Goal: Task Accomplishment & Management: Manage account settings

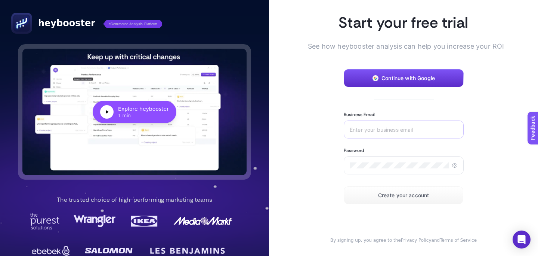
click at [407, 133] on div at bounding box center [404, 129] width 120 height 18
type input "[EMAIL_ADDRESS][DOMAIN_NAME]"
click at [453, 161] on div at bounding box center [404, 165] width 120 height 18
click at [457, 164] on icon at bounding box center [455, 165] width 6 height 6
click at [425, 197] on span "Create your account" at bounding box center [403, 195] width 51 height 6
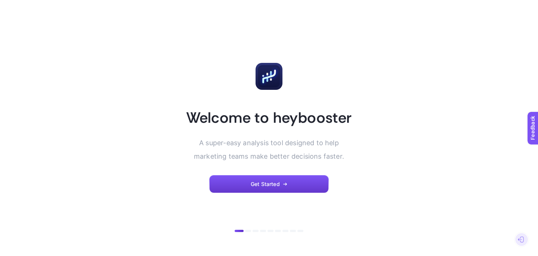
click at [294, 182] on button "Get Started" at bounding box center [269, 184] width 120 height 18
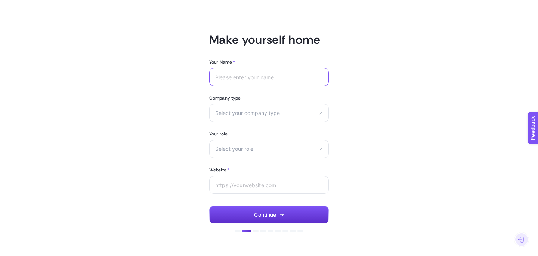
click at [278, 74] on input "Your Name *" at bounding box center [269, 77] width 108 height 6
type input "Mert Yalçın"
click at [288, 111] on span "Select your company type" at bounding box center [264, 113] width 99 height 6
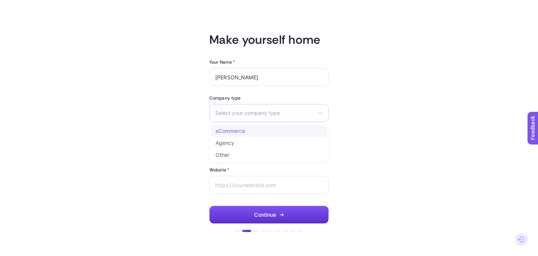
click at [275, 129] on li "eCommerce" at bounding box center [269, 131] width 116 height 12
click at [305, 114] on span "eCommerce" at bounding box center [264, 113] width 99 height 6
click at [165, 134] on article "Make yourself home Your Name * Mert Yalçın Company type eCommerce eCommerce Age…" at bounding box center [269, 128] width 520 height 238
click at [257, 155] on div "Select your role Marketing manager Digital consultant Facebook executive Social…" at bounding box center [269, 149] width 120 height 18
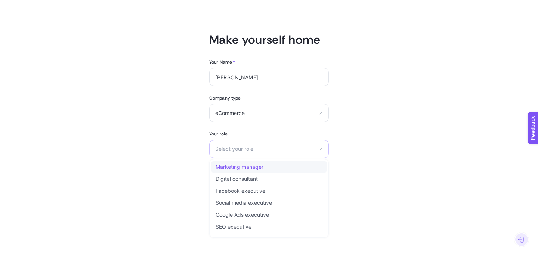
click at [263, 170] on li "Marketing manager" at bounding box center [269, 167] width 116 height 12
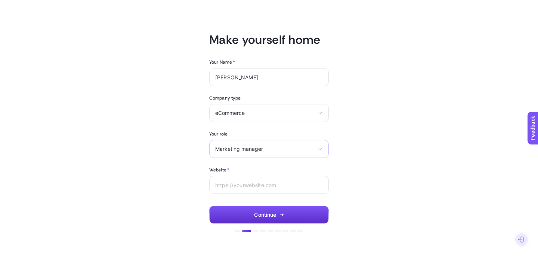
click at [263, 151] on span "Marketing manager" at bounding box center [264, 149] width 99 height 6
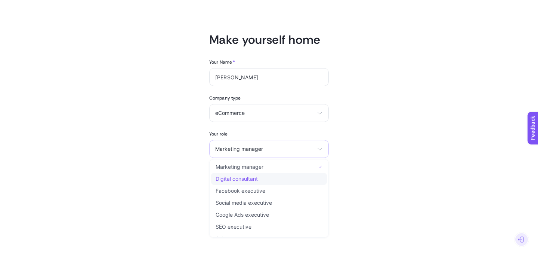
click at [275, 179] on li "Digital consultant" at bounding box center [269, 179] width 116 height 12
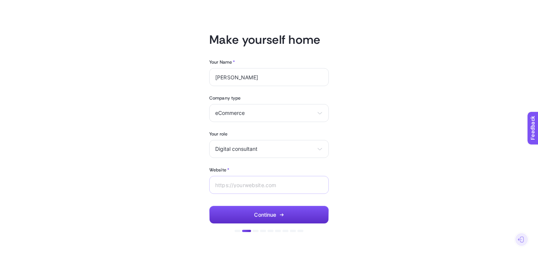
click at [293, 188] on div at bounding box center [269, 185] width 120 height 18
paste input "[URL][DOMAIN_NAME]"
type input "[URL][DOMAIN_NAME]"
click at [302, 211] on button "Continue" at bounding box center [269, 214] width 120 height 18
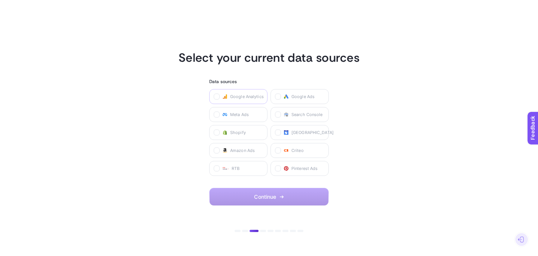
click at [248, 97] on span "Google Analytics" at bounding box center [247, 96] width 34 height 6
click at [0, 0] on Analytics "checkbox" at bounding box center [0, 0] width 0 height 0
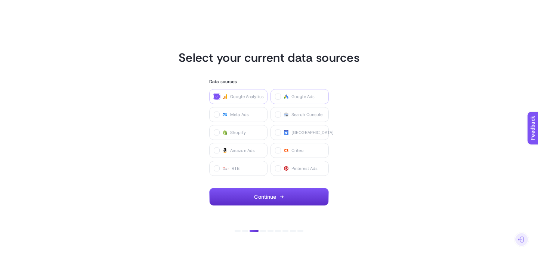
click at [299, 99] on span "Google Ads" at bounding box center [302, 96] width 23 height 6
click at [0, 0] on Ads "checkbox" at bounding box center [0, 0] width 0 height 0
click at [262, 113] on label "Meta Ads" at bounding box center [238, 114] width 58 height 15
click at [0, 0] on Ads "checkbox" at bounding box center [0, 0] width 0 height 0
click at [307, 118] on label "Search Console" at bounding box center [299, 114] width 58 height 15
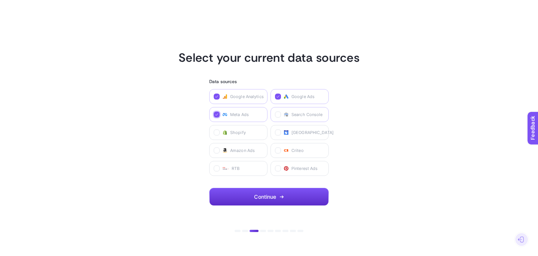
click at [0, 0] on Console "checkbox" at bounding box center [0, 0] width 0 height 0
click at [233, 114] on span "Meta Ads" at bounding box center [239, 114] width 19 height 6
click at [0, 0] on Ads "checkbox" at bounding box center [0, 0] width 0 height 0
click at [238, 94] on span "Google Analytics" at bounding box center [247, 96] width 34 height 6
click at [0, 0] on Analytics "checkbox" at bounding box center [0, 0] width 0 height 0
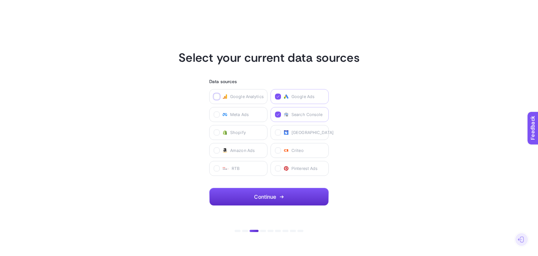
click at [302, 98] on span "Google Ads" at bounding box center [302, 96] width 23 height 6
click at [0, 0] on Ads "checkbox" at bounding box center [0, 0] width 0 height 0
click at [312, 128] on label "Merchant Center" at bounding box center [299, 132] width 58 height 15
click at [0, 0] on Center "checkbox" at bounding box center [0, 0] width 0 height 0
click at [312, 120] on label "Search Console" at bounding box center [299, 114] width 58 height 15
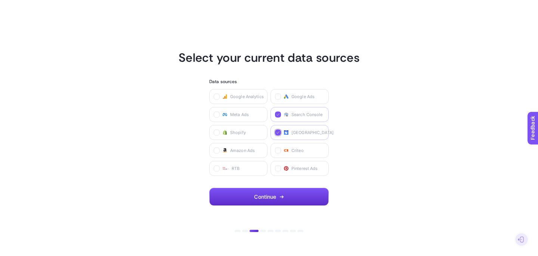
click at [0, 0] on Console "checkbox" at bounding box center [0, 0] width 0 height 0
click at [313, 134] on span "Merchant Center" at bounding box center [312, 132] width 42 height 6
click at [0, 0] on Center "checkbox" at bounding box center [0, 0] width 0 height 0
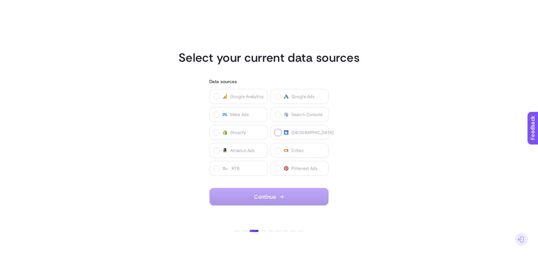
click at [366, 145] on section "Select your current data sources Data sources Google Analytics Google Ads Meta …" at bounding box center [269, 127] width 520 height 155
click at [242, 101] on label "Google Analytics" at bounding box center [238, 96] width 58 height 15
click at [0, 0] on Analytics "checkbox" at bounding box center [0, 0] width 0 height 0
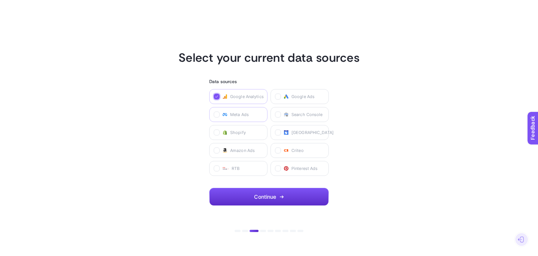
click at [244, 117] on span "Meta Ads" at bounding box center [239, 114] width 19 height 6
click at [0, 0] on Ads "checkbox" at bounding box center [0, 0] width 0 height 0
click at [307, 102] on label "Google Ads" at bounding box center [299, 96] width 58 height 15
click at [0, 0] on Ads "checkbox" at bounding box center [0, 0] width 0 height 0
click at [309, 111] on span "Search Console" at bounding box center [306, 114] width 31 height 6
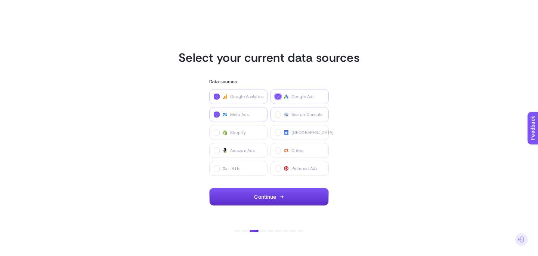
click at [0, 0] on Console "checkbox" at bounding box center [0, 0] width 0 height 0
click at [309, 134] on span "Merchant Center" at bounding box center [312, 132] width 42 height 6
click at [0, 0] on Center "checkbox" at bounding box center [0, 0] width 0 height 0
click at [297, 201] on button "Continue" at bounding box center [269, 197] width 120 height 18
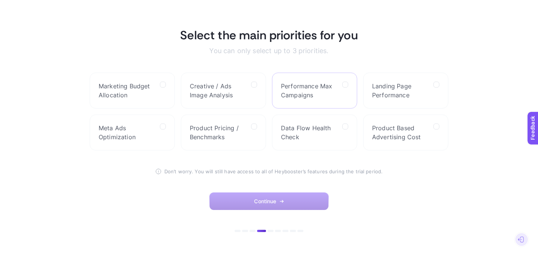
click at [324, 93] on span "Performance Max Campaigns" at bounding box center [308, 90] width 55 height 18
click at [0, 0] on Campaigns "checkbox" at bounding box center [0, 0] width 0 height 0
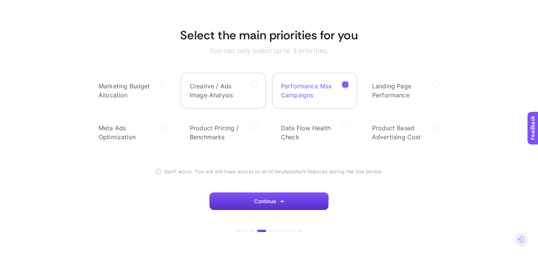
click at [212, 98] on span "Creative / Ads Image Analysis" at bounding box center [217, 90] width 55 height 18
click at [0, 0] on Analysis "checkbox" at bounding box center [0, 0] width 0 height 0
click at [163, 95] on div at bounding box center [163, 90] width 6 height 18
click at [0, 0] on Allocation "checkbox" at bounding box center [0, 0] width 0 height 0
click at [210, 87] on span "Creative / Ads Image Analysis" at bounding box center [217, 90] width 55 height 18
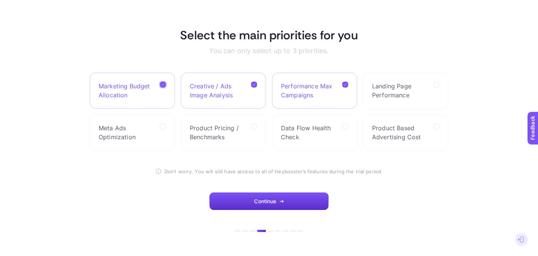
click at [0, 0] on Analysis "checkbox" at bounding box center [0, 0] width 0 height 0
click at [154, 136] on label "Meta Ads Optimization" at bounding box center [132, 132] width 85 height 36
click at [0, 0] on Optimization "checkbox" at bounding box center [0, 0] width 0 height 0
click at [284, 196] on button "Continue" at bounding box center [269, 201] width 120 height 18
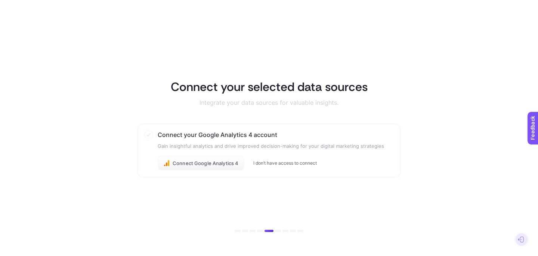
click at [275, 165] on button "I don’t have access to connect" at bounding box center [285, 163] width 64 height 6
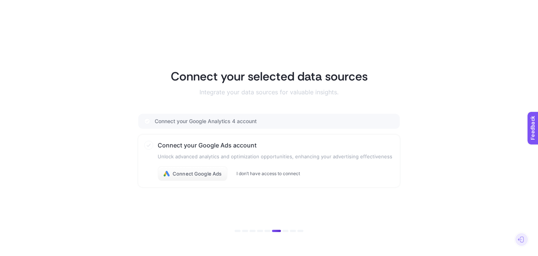
click at [270, 174] on button "I don’t have access to connect" at bounding box center [268, 173] width 64 height 6
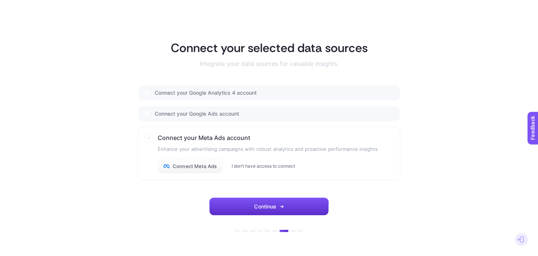
click at [270, 167] on button "I don’t have access to connect" at bounding box center [264, 166] width 64 height 6
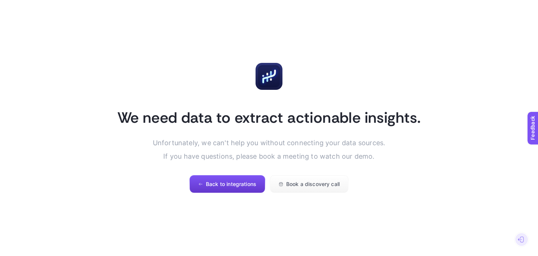
click at [246, 185] on span "Back to integrations" at bounding box center [231, 184] width 50 height 6
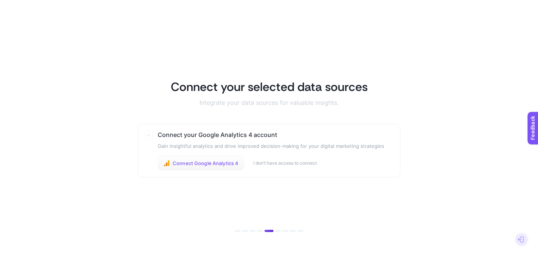
click at [224, 165] on span "Connect Google Analytics 4" at bounding box center [206, 163] width 66 height 6
click at [294, 160] on button "I don’t have access to connect" at bounding box center [285, 163] width 64 height 6
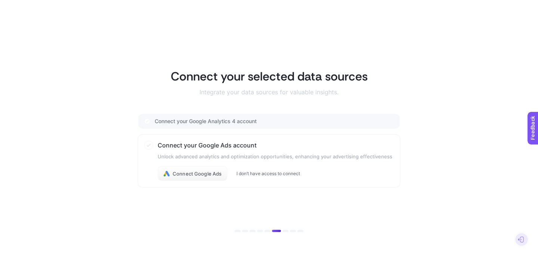
click at [290, 171] on button "I don’t have access to connect" at bounding box center [268, 173] width 64 height 6
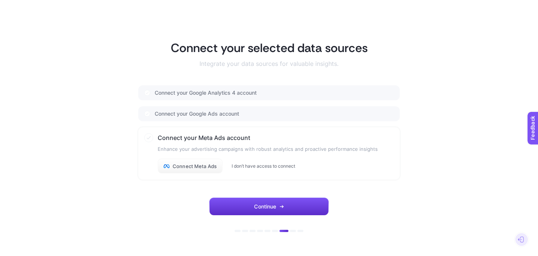
click at [294, 168] on button "I don’t have access to connect" at bounding box center [264, 166] width 64 height 6
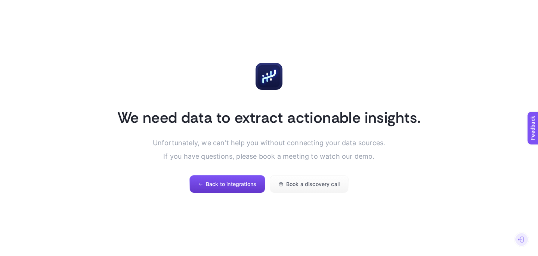
click at [247, 180] on button "Back to integrations" at bounding box center [227, 184] width 76 height 18
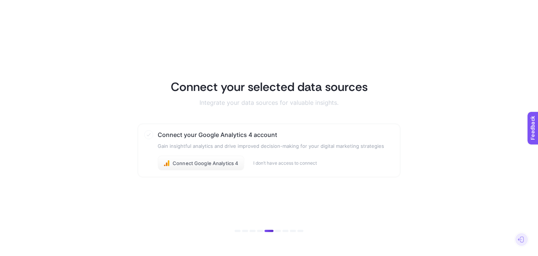
click at [295, 169] on div "Connect Google Analytics 4 I don’t have access to connect" at bounding box center [271, 162] width 226 height 15
click at [295, 167] on div "Connect Google Analytics 4 I don’t have access to connect" at bounding box center [271, 162] width 226 height 15
click at [298, 165] on button "I don’t have access to connect" at bounding box center [285, 163] width 64 height 6
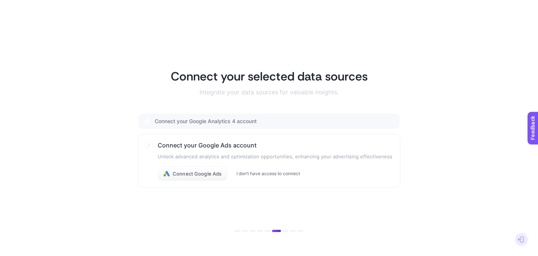
click at [283, 175] on button "I don’t have access to connect" at bounding box center [268, 173] width 64 height 6
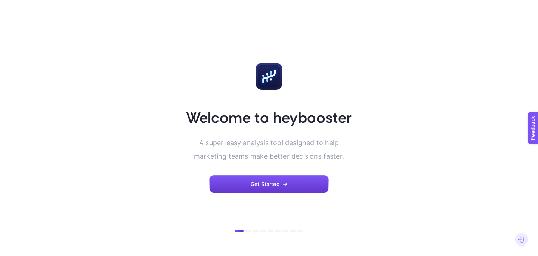
click at [262, 186] on span "Get Started" at bounding box center [265, 184] width 29 height 6
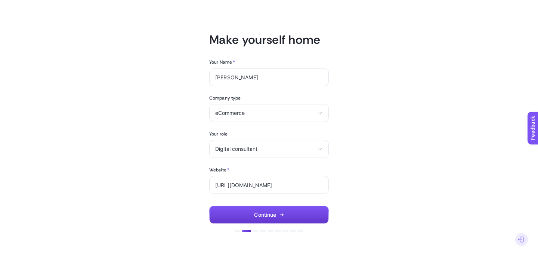
click at [272, 218] on button "Continue" at bounding box center [269, 214] width 120 height 18
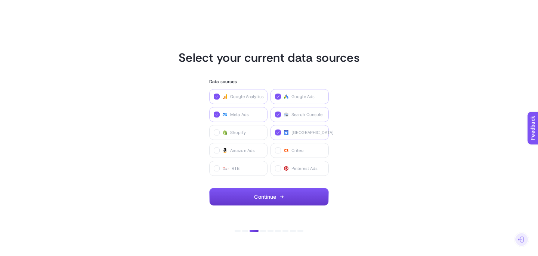
click at [305, 198] on button "Continue" at bounding box center [269, 197] width 120 height 18
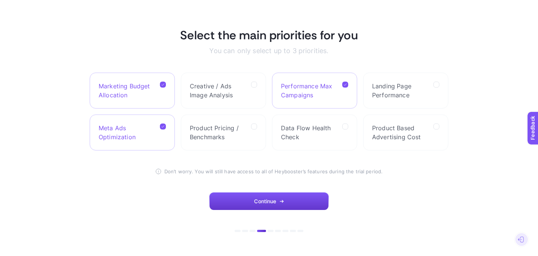
click at [303, 203] on button "Continue" at bounding box center [269, 201] width 120 height 18
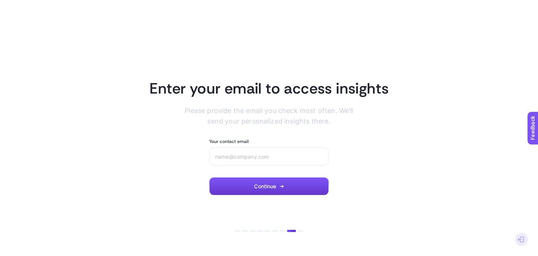
click at [301, 191] on button "Continue" at bounding box center [269, 186] width 120 height 18
click at [522, 239] on icon at bounding box center [521, 239] width 6 height 6
click at [506, 239] on link "Sign out" at bounding box center [498, 239] width 18 height 6
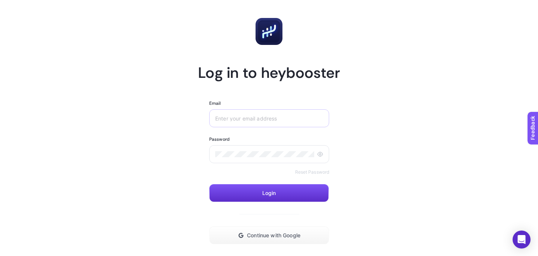
click at [262, 110] on div at bounding box center [269, 118] width 120 height 18
click at [263, 117] on input "Email" at bounding box center [269, 118] width 108 height 6
type input "[EMAIL_ADDRESS][DOMAIN_NAME]"
click at [275, 198] on button "Login" at bounding box center [269, 193] width 120 height 18
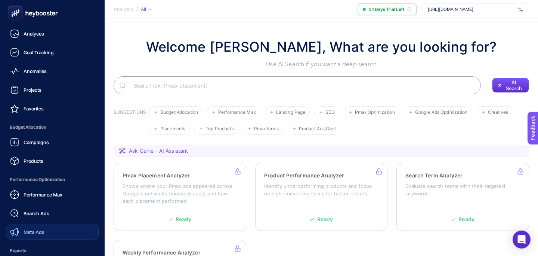
scroll to position [89, 0]
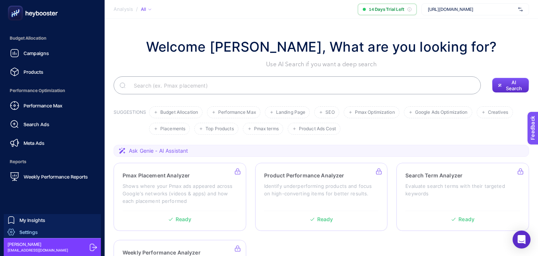
click at [40, 228] on link "Settings" at bounding box center [52, 232] width 97 height 12
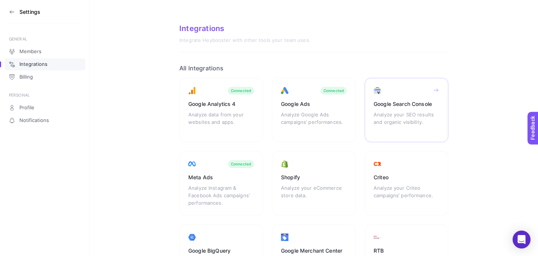
click at [417, 123] on div "Analyze your SEO results and organic visibility." at bounding box center [407, 122] width 66 height 22
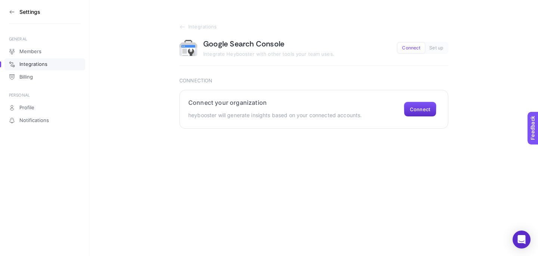
click at [403, 107] on section "Connect your organization heybooster will generate insights based on your conne…" at bounding box center [313, 109] width 269 height 39
click at [406, 107] on button "Connect" at bounding box center [420, 109] width 33 height 15
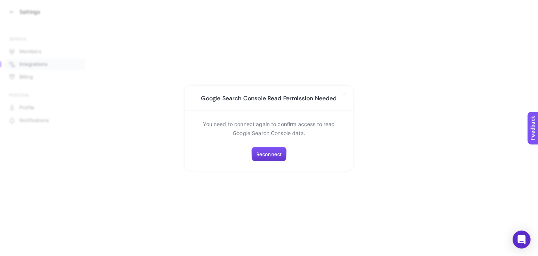
click at [257, 155] on span "Reconnect" at bounding box center [268, 154] width 25 height 6
click at [271, 154] on span "Reconnect" at bounding box center [268, 154] width 25 height 6
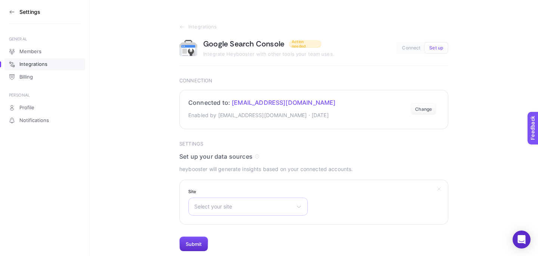
click at [292, 201] on div "Select your site sc-domain:[DOMAIN_NAME]" at bounding box center [248, 206] width 120 height 18
click at [276, 204] on span "Select your site" at bounding box center [243, 206] width 99 height 6
click at [423, 108] on button "Change" at bounding box center [424, 109] width 26 height 12
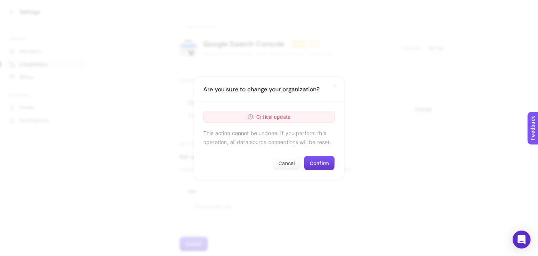
click at [311, 160] on button "Confirm" at bounding box center [319, 162] width 31 height 15
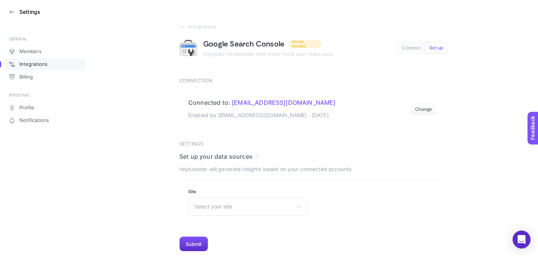
click at [414, 46] on span "Connect" at bounding box center [411, 48] width 18 height 6
click at [427, 45] on button "Set up" at bounding box center [436, 48] width 23 height 10
click at [434, 49] on span "Set up" at bounding box center [436, 48] width 14 height 6
click at [183, 24] on icon at bounding box center [182, 27] width 6 height 6
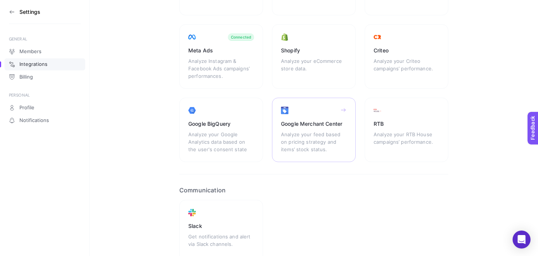
scroll to position [149, 0]
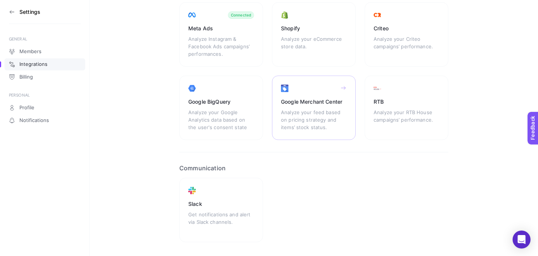
click at [308, 117] on div "Analyze your feed based on pricing strategy and items’ stock status." at bounding box center [314, 119] width 66 height 22
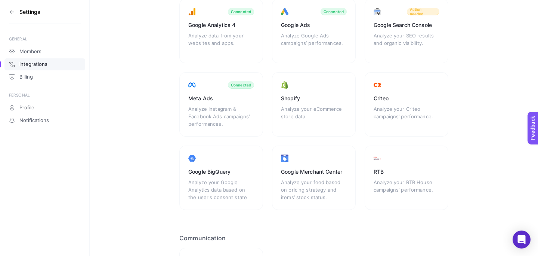
scroll to position [78, 0]
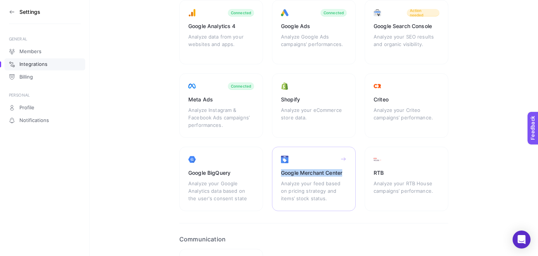
drag, startPoint x: 275, startPoint y: 173, endPoint x: 344, endPoint y: 170, distance: 69.2
click at [344, 170] on div "Google Merchant Center Analyze your feed based on pricing strategy and items’ s…" at bounding box center [314, 178] width 84 height 64
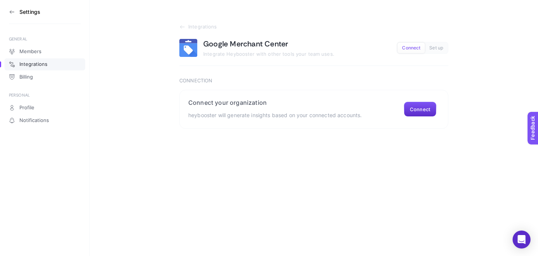
click at [251, 43] on h1 "Google Merchant Center" at bounding box center [245, 44] width 85 height 10
copy h1 "Google Merchant Center"
click at [35, 108] on link "Profile" at bounding box center [44, 108] width 81 height 12
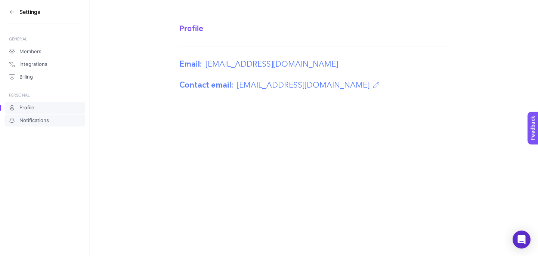
click at [41, 117] on span "Notifications" at bounding box center [34, 120] width 30 height 6
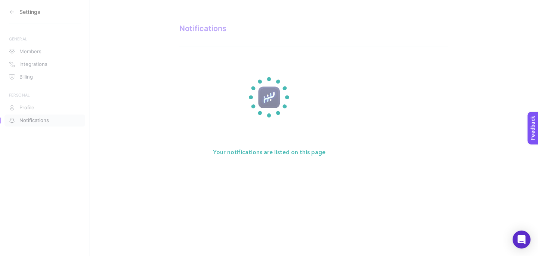
click at [46, 67] on section "Your notifications are listed on this page" at bounding box center [269, 128] width 538 height 256
click at [42, 64] on section "Your notifications are listed on this page" at bounding box center [269, 128] width 538 height 256
click at [38, 54] on section "Your notifications are listed on this page" at bounding box center [269, 128] width 538 height 256
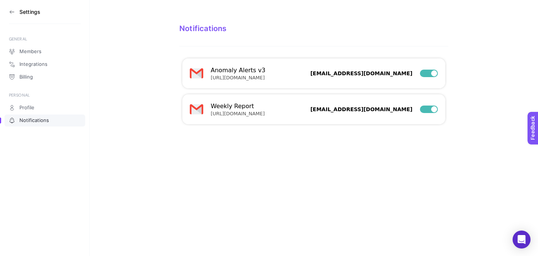
click at [38, 54] on link "Members" at bounding box center [44, 52] width 81 height 12
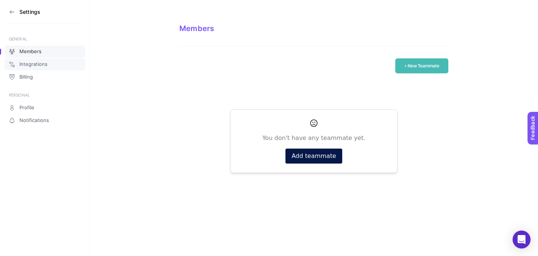
click at [40, 67] on span "Integrations" at bounding box center [33, 64] width 28 height 6
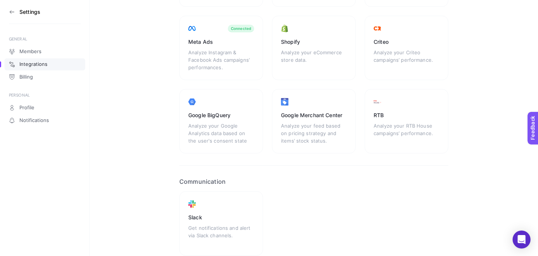
scroll to position [127, 0]
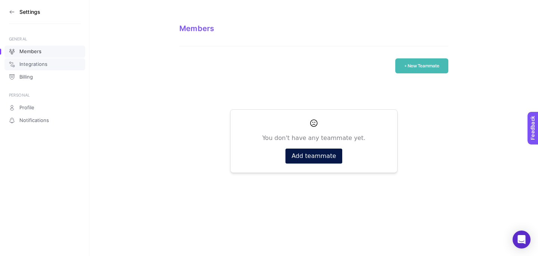
click at [38, 64] on span "Integrations" at bounding box center [33, 64] width 28 height 6
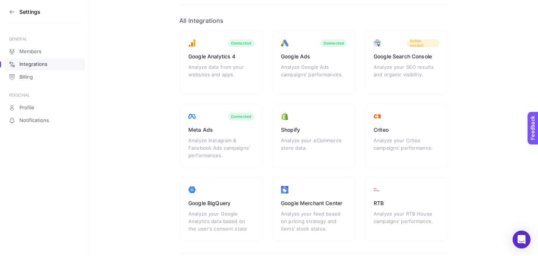
scroll to position [48, 0]
click at [506, 219] on section "Integrations Integrate Heybooster with other tools your team uses. All Integrat…" at bounding box center [314, 165] width 448 height 426
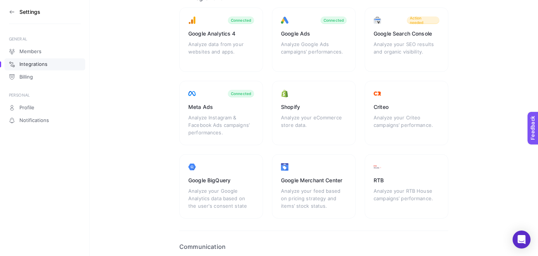
scroll to position [36, 0]
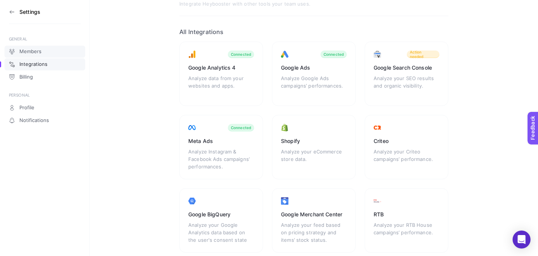
click at [54, 47] on link "Members" at bounding box center [44, 52] width 81 height 12
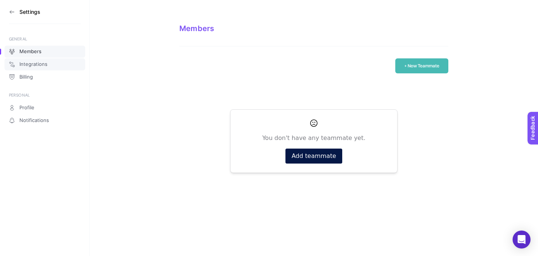
click at [54, 61] on link "Integrations" at bounding box center [44, 64] width 81 height 12
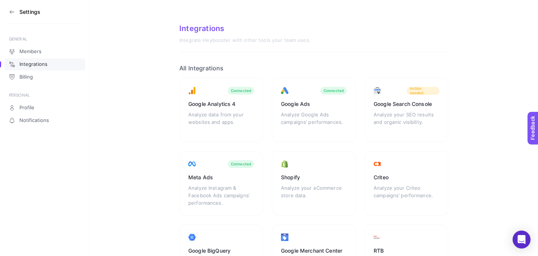
click at [10, 12] on icon at bounding box center [12, 12] width 6 height 6
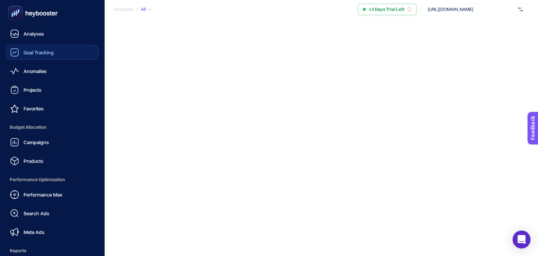
click at [46, 48] on div "Goal Tracking" at bounding box center [32, 52] width 44 height 9
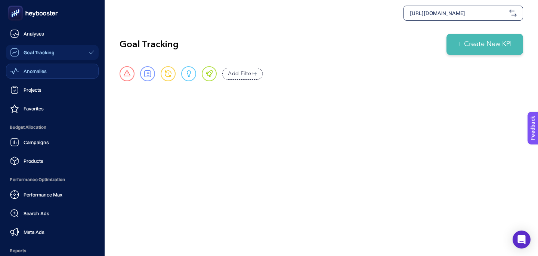
click at [52, 72] on link "Anomalies" at bounding box center [52, 71] width 93 height 15
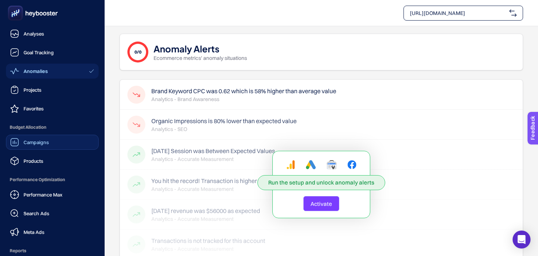
click at [47, 140] on span "Campaigns" at bounding box center [36, 142] width 25 height 6
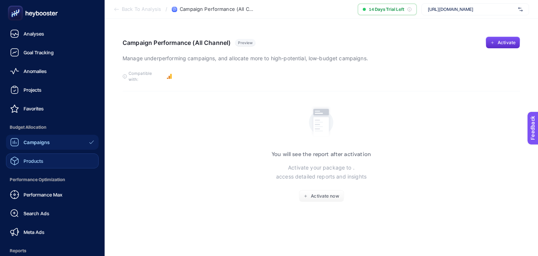
click at [66, 166] on link "Products" at bounding box center [52, 160] width 93 height 15
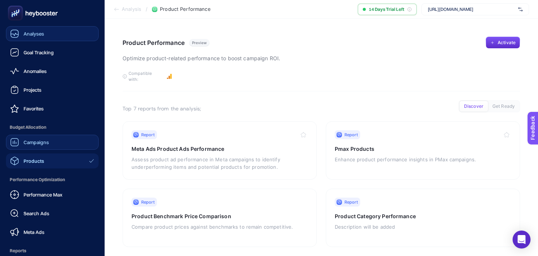
click at [50, 38] on link "Analyses" at bounding box center [52, 33] width 93 height 15
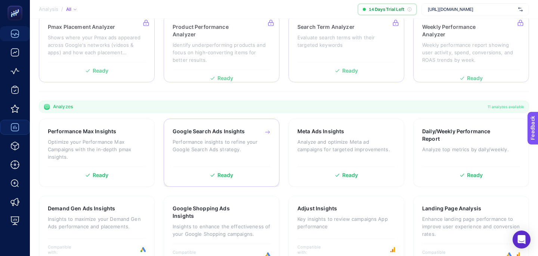
scroll to position [242, 0]
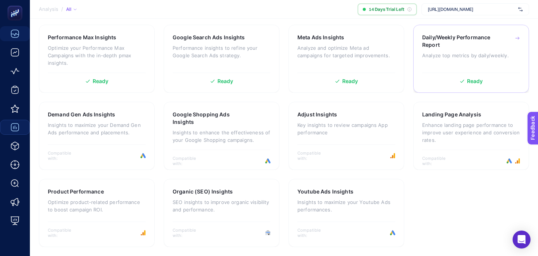
click at [443, 57] on p "Analyze top metrics by daily/weekly." at bounding box center [471, 55] width 98 height 7
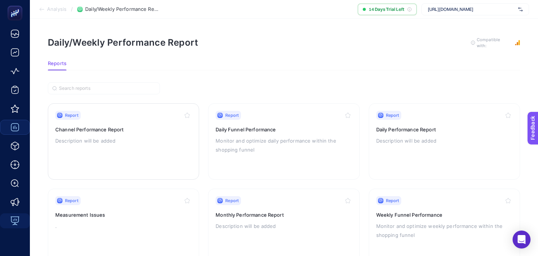
click at [124, 138] on p "Description will be added" at bounding box center [123, 140] width 136 height 9
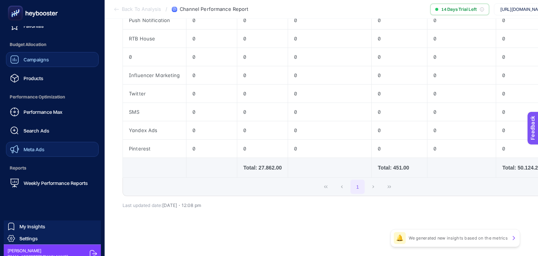
scroll to position [89, 0]
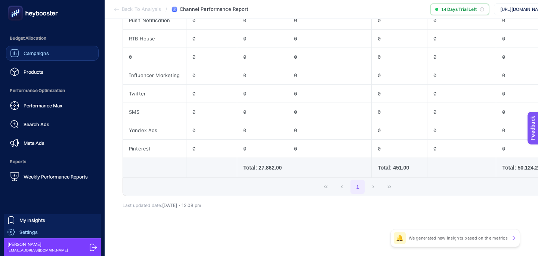
click at [46, 231] on link "Settings" at bounding box center [52, 232] width 97 height 12
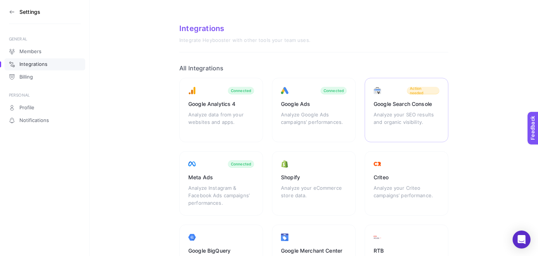
click at [410, 96] on div "Google Search Console Analyze your SEO results and organic visibility. Action n…" at bounding box center [407, 110] width 84 height 64
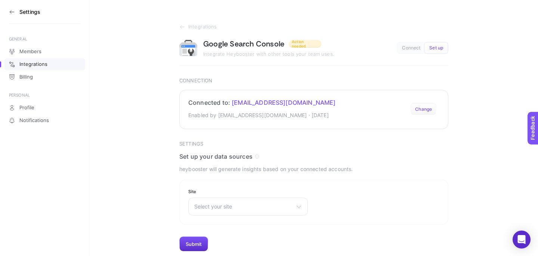
click at [417, 111] on button "Change" at bounding box center [424, 109] width 26 height 12
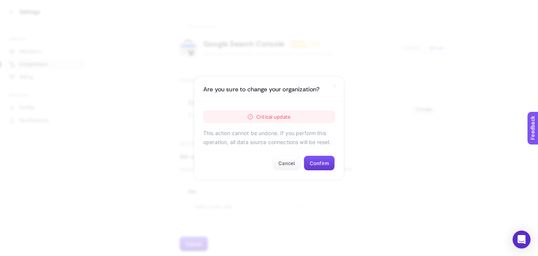
click at [312, 161] on button "Confirm" at bounding box center [319, 162] width 31 height 15
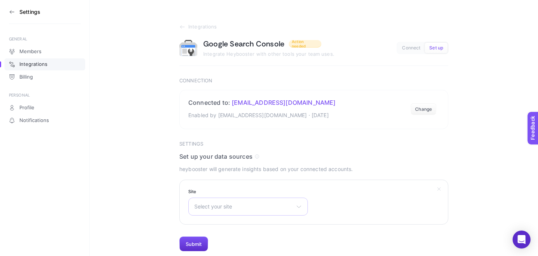
click at [277, 215] on div "Select your site sc-domain:[DOMAIN_NAME] [URL][DOMAIN_NAME]" at bounding box center [248, 206] width 120 height 18
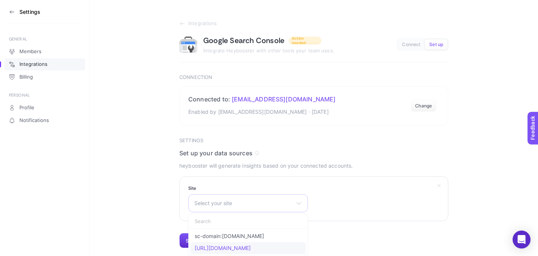
click at [270, 244] on li "https://dossha.com/" at bounding box center [248, 248] width 116 height 12
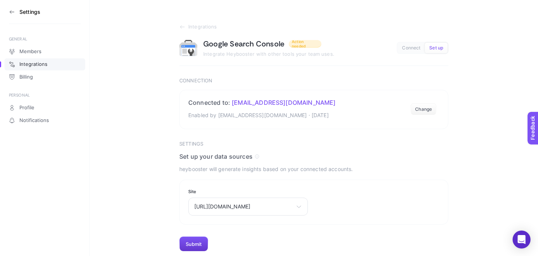
click at [202, 244] on button "Submit" at bounding box center [193, 243] width 29 height 15
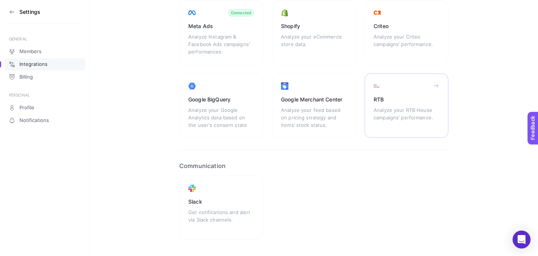
scroll to position [171, 0]
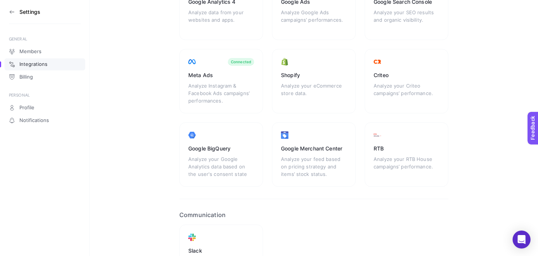
scroll to position [75, 0]
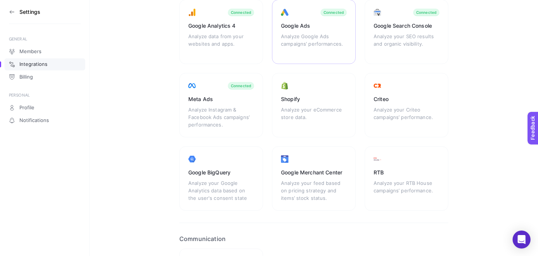
scroll to position [171, 0]
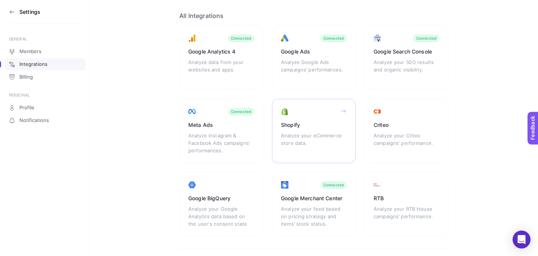
scroll to position [126, 0]
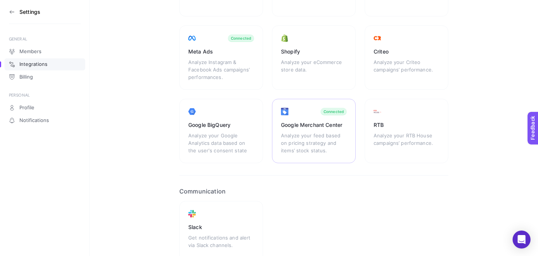
click at [310, 124] on div "Google Merchant Center" at bounding box center [314, 124] width 66 height 7
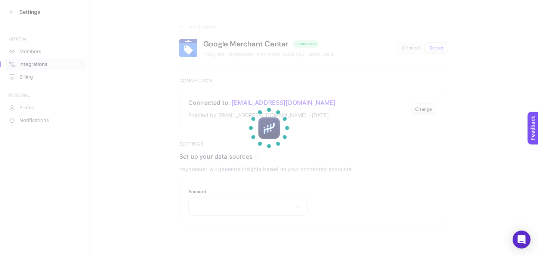
click at [247, 44] on section at bounding box center [269, 128] width 538 height 256
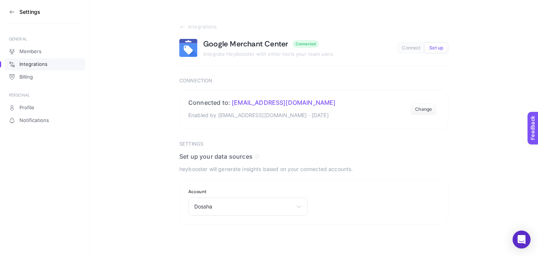
click at [248, 46] on h1 "Google Merchant Center" at bounding box center [245, 44] width 85 height 10
copy h1 "Google Merchant Center"
click at [13, 15] on section "Settings" at bounding box center [45, 12] width 72 height 24
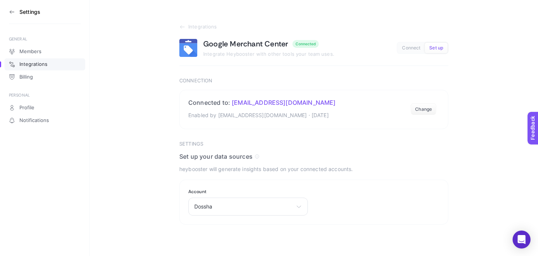
click at [13, 14] on icon at bounding box center [12, 12] width 6 height 6
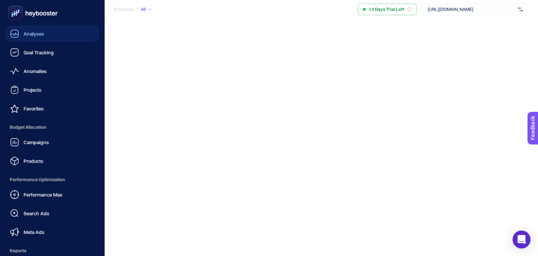
click at [42, 33] on span "Analyses" at bounding box center [34, 34] width 21 height 6
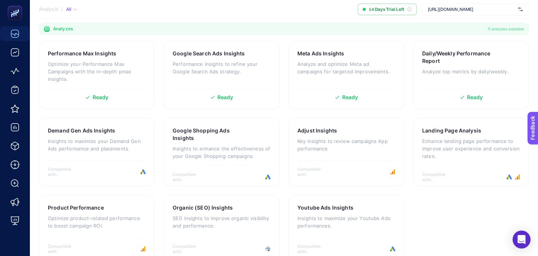
scroll to position [242, 0]
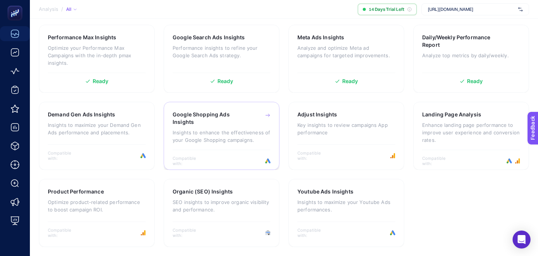
click at [228, 131] on p "Insights to enhance the effectiveness of your Google Shopping campaigns." at bounding box center [222, 136] width 98 height 15
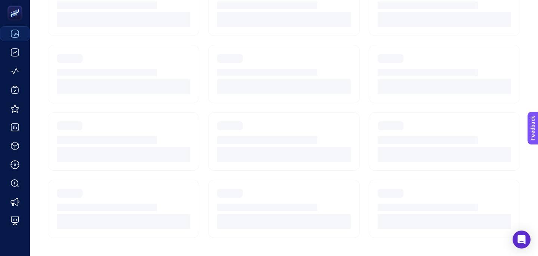
scroll to position [3, 0]
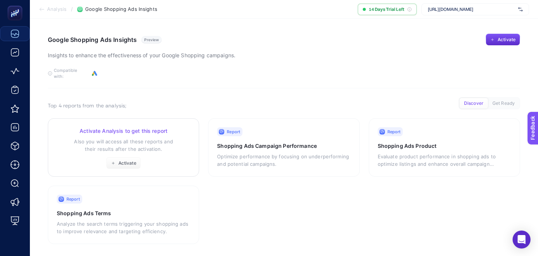
click at [129, 139] on p "Also you will access all these reports and their results after the activation." at bounding box center [123, 144] width 133 height 15
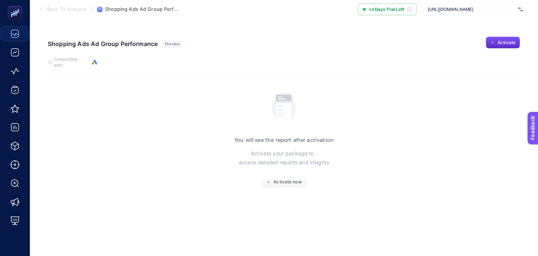
scroll to position [3, 0]
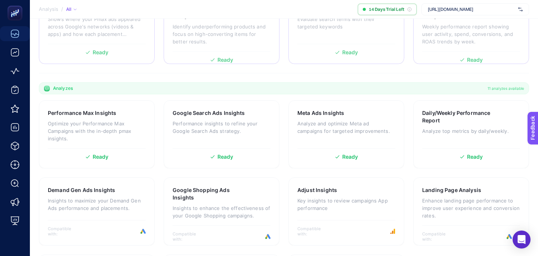
scroll to position [121, 0]
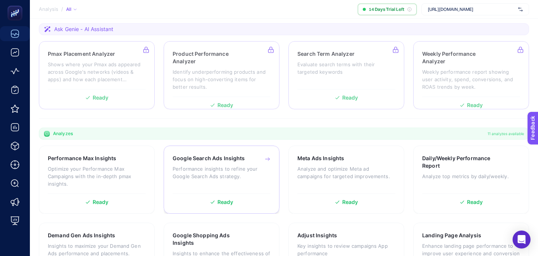
click at [208, 149] on div "Google Search Ads Insights Performance insights to refine your Google Search Ad…" at bounding box center [222, 179] width 116 height 68
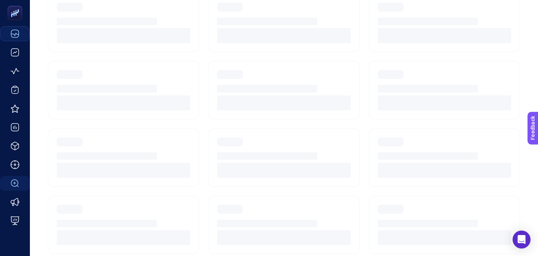
scroll to position [111, 0]
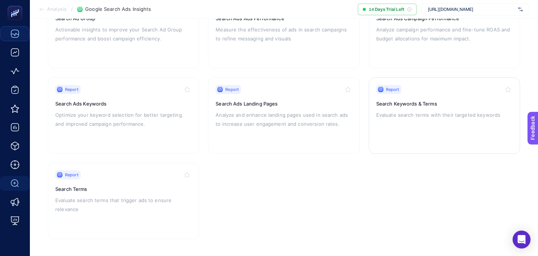
click at [429, 106] on h3 "Search Keywords & Terms" at bounding box center [444, 103] width 136 height 7
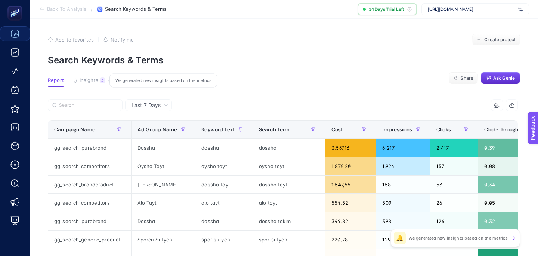
click at [93, 78] on span "Insights" at bounding box center [89, 80] width 19 height 6
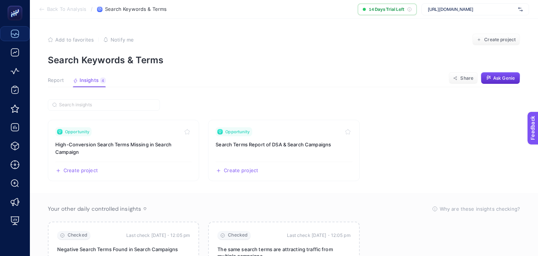
click at [61, 80] on span "Report" at bounding box center [56, 80] width 16 height 6
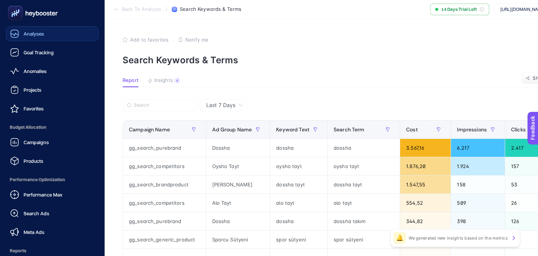
click at [18, 33] on icon at bounding box center [14, 33] width 7 height 7
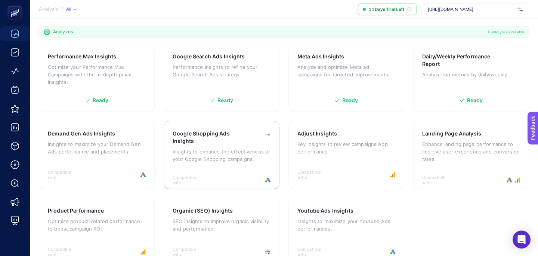
scroll to position [242, 0]
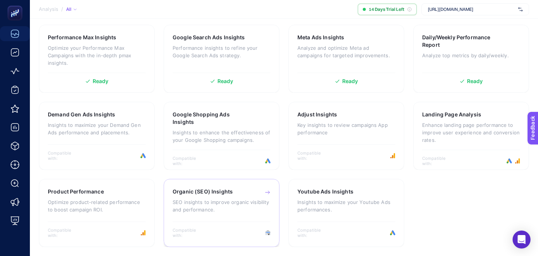
click at [223, 209] on p "SEO insights to improve organic visibility and performance." at bounding box center [222, 205] width 98 height 15
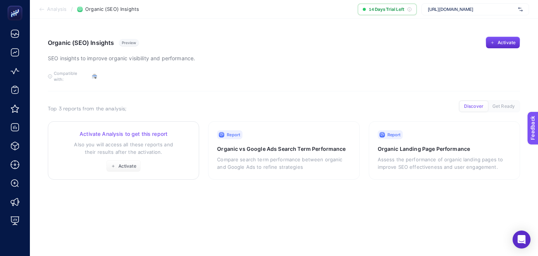
click at [159, 140] on p "Also you will access all these reports and their results after the activation." at bounding box center [123, 147] width 133 height 15
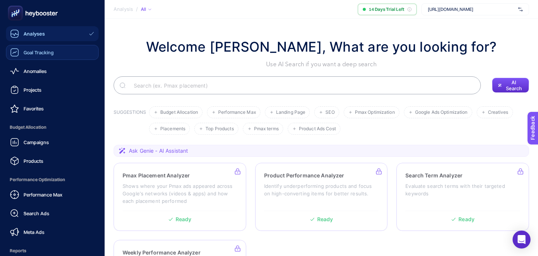
click at [17, 49] on icon at bounding box center [14, 52] width 9 height 9
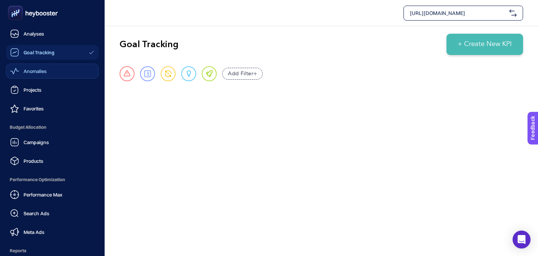
click at [21, 74] on div "Anomalies" at bounding box center [28, 71] width 37 height 9
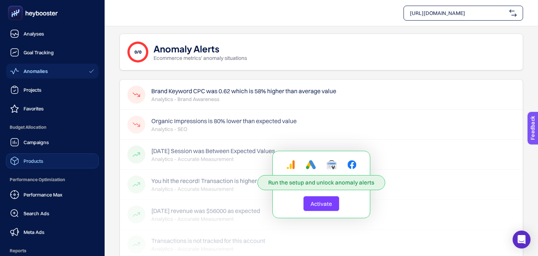
click at [59, 154] on link "Products" at bounding box center [52, 160] width 93 height 15
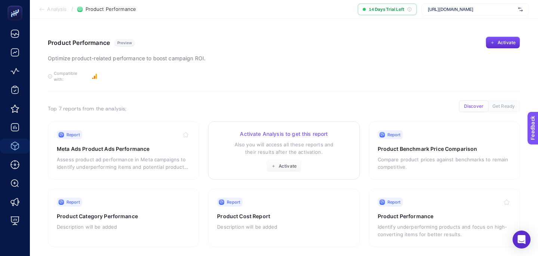
click at [257, 145] on p "Also you will access all these reports and their results after the activation." at bounding box center [283, 147] width 133 height 15
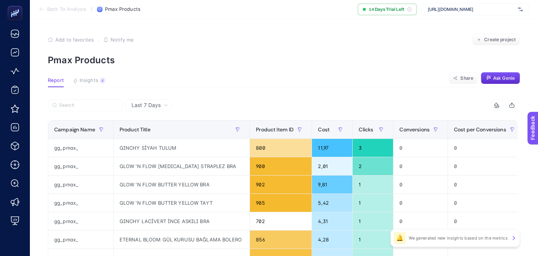
click at [140, 108] on span "Last 7 Days" at bounding box center [146, 104] width 29 height 7
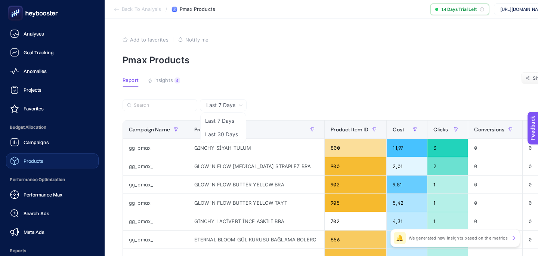
click at [58, 157] on link "Products" at bounding box center [52, 160] width 93 height 15
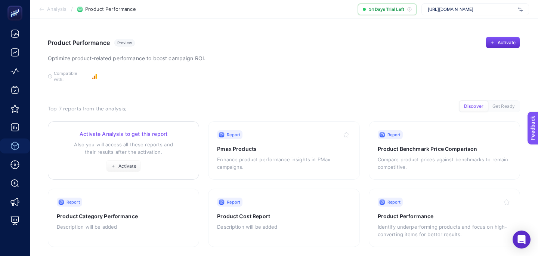
click at [177, 150] on div "Activate Analysis to get this report Also you will access all these reports and…" at bounding box center [123, 151] width 133 height 42
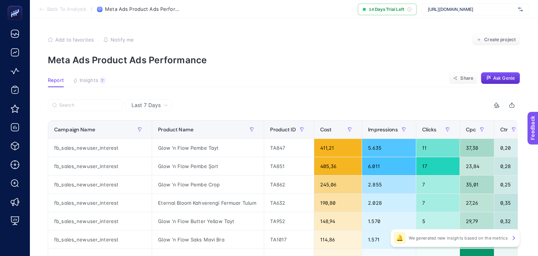
scroll to position [48, 0]
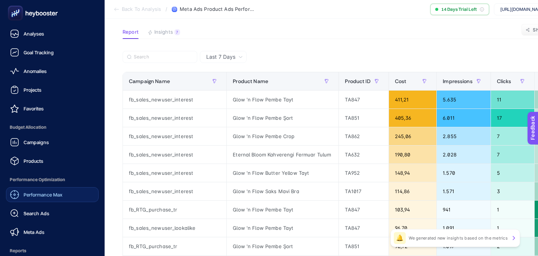
click at [37, 188] on link "Performance Max" at bounding box center [52, 194] width 93 height 15
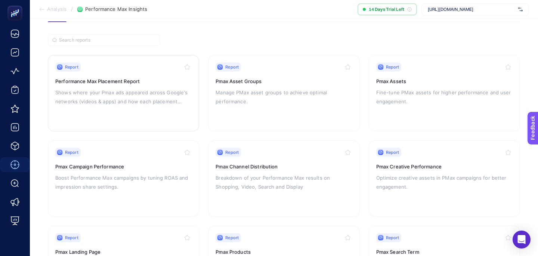
click at [142, 95] on p "Shows where your Pmax ads appeared across Google's networks (videos & apps) and…" at bounding box center [123, 97] width 136 height 18
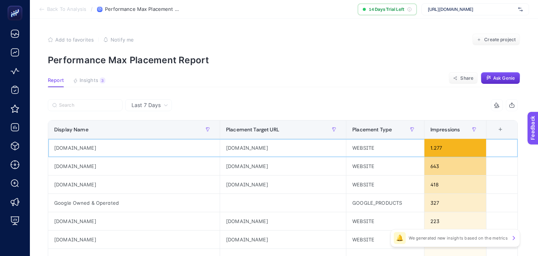
click at [456, 147] on div "1.277" at bounding box center [455, 148] width 62 height 18
click at [408, 151] on div "WEBSITE" at bounding box center [385, 148] width 78 height 18
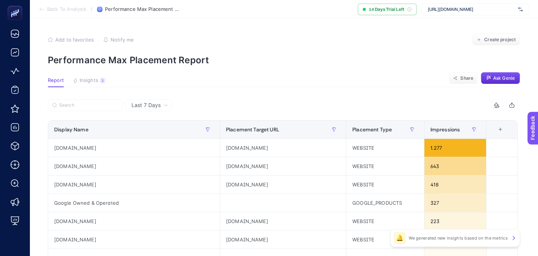
click at [153, 106] on span "Last 7 Days" at bounding box center [146, 104] width 29 height 7
click at [160, 135] on li "Last 30 Days" at bounding box center [148, 133] width 42 height 13
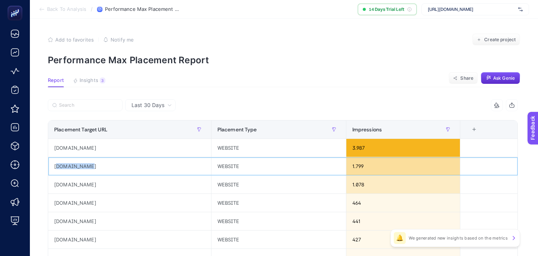
drag, startPoint x: 57, startPoint y: 164, endPoint x: 109, endPoint y: 167, distance: 52.0
click at [109, 167] on div "[DOMAIN_NAME]" at bounding box center [129, 166] width 163 height 18
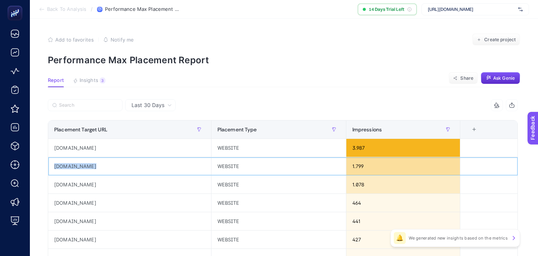
click at [109, 167] on div "[DOMAIN_NAME]" at bounding box center [129, 166] width 163 height 18
copy tr "[DOMAIN_NAME]"
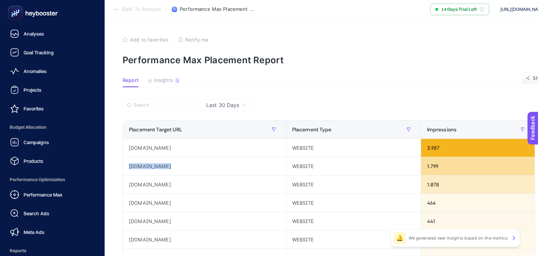
click at [25, 13] on icon at bounding box center [33, 13] width 54 height 15
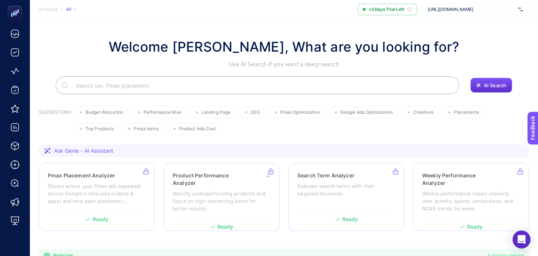
scroll to position [242, 0]
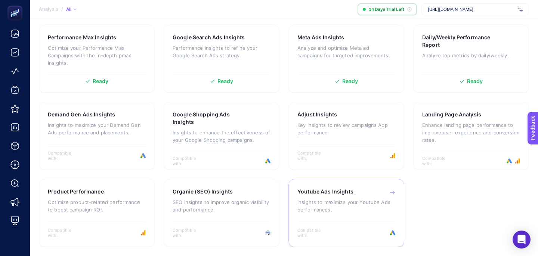
click at [354, 211] on p "Insights to maximize your Youtube Ads performances." at bounding box center [346, 205] width 98 height 15
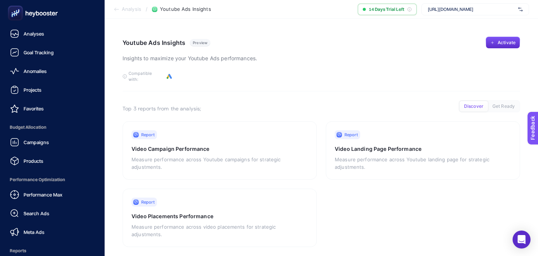
click at [10, 13] on rect at bounding box center [15, 13] width 12 height 12
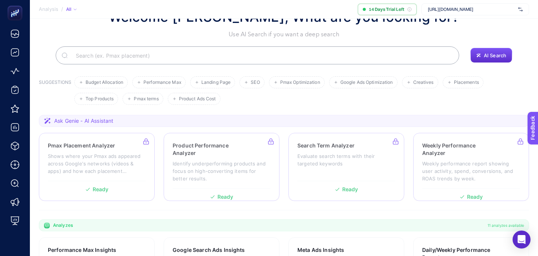
scroll to position [242, 0]
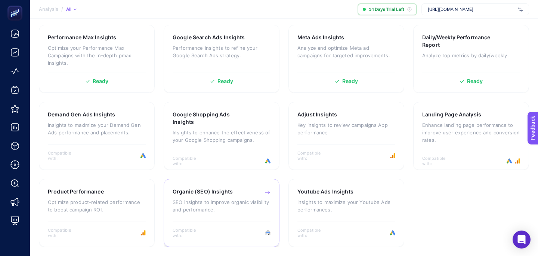
click at [226, 195] on div "Organic (SEO) Insights SEO insights to improve organic visibility and performan…" at bounding box center [222, 204] width 98 height 33
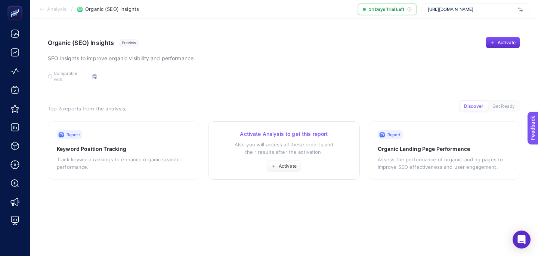
click at [266, 147] on p "Also you will access all these reports and their results after the activation." at bounding box center [283, 147] width 133 height 15
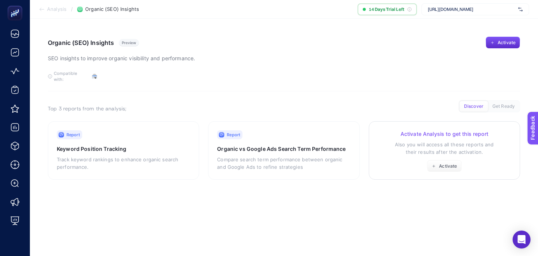
click at [427, 140] on p "Also you will access all these reports and their results after the activation." at bounding box center [444, 147] width 133 height 15
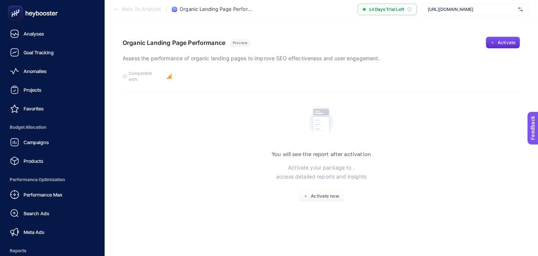
click at [18, 18] on rect at bounding box center [15, 13] width 12 height 12
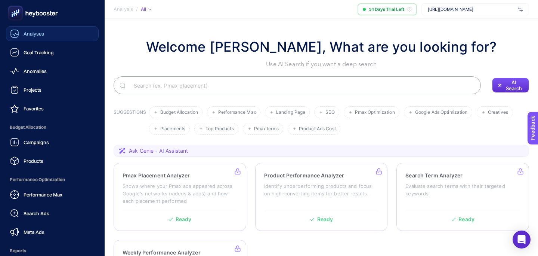
click at [40, 31] on span "Analyses" at bounding box center [34, 34] width 21 height 6
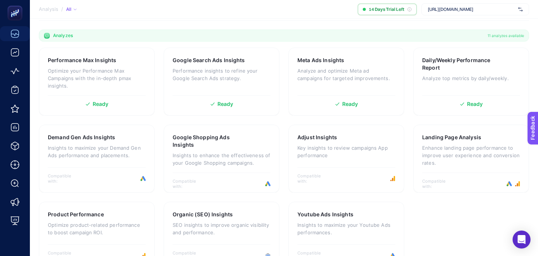
scroll to position [242, 0]
